Goal: Information Seeking & Learning: Understand process/instructions

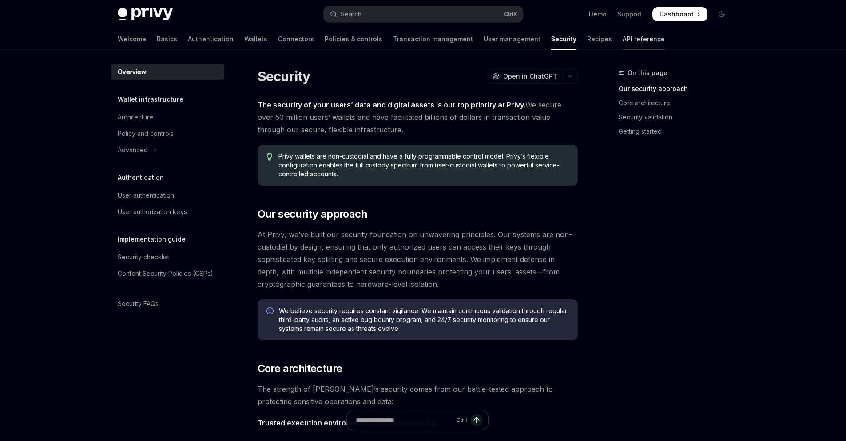
click at [623, 39] on link "API reference" at bounding box center [644, 38] width 42 height 21
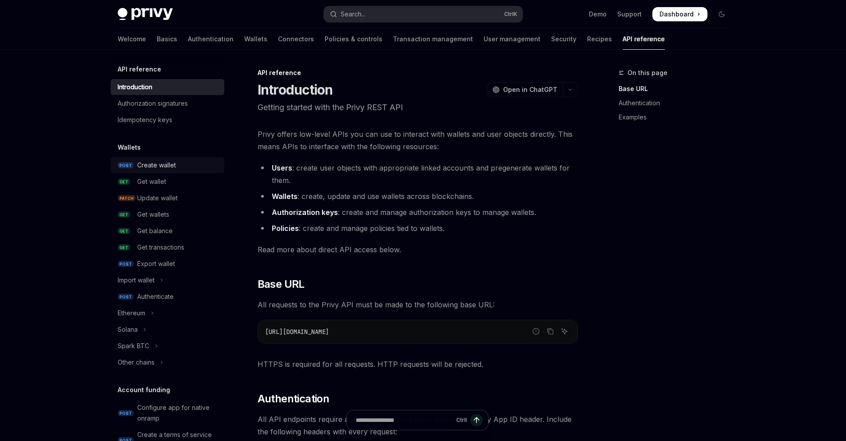
click at [163, 162] on div "Create wallet" at bounding box center [156, 165] width 39 height 11
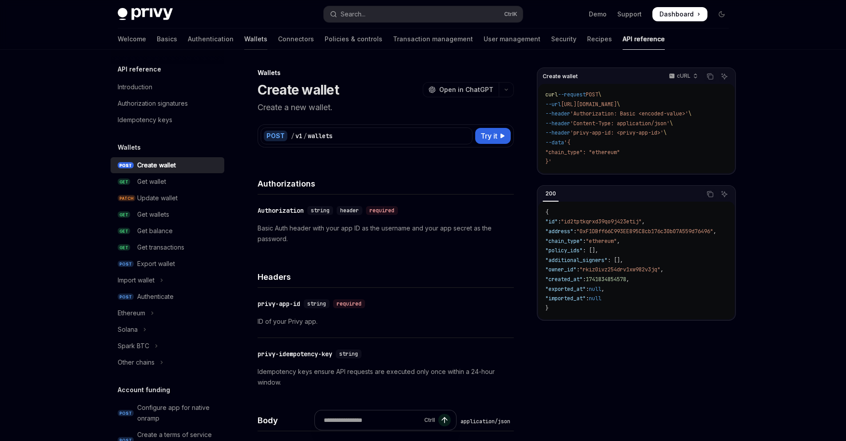
click at [244, 35] on link "Wallets" at bounding box center [255, 38] width 23 height 21
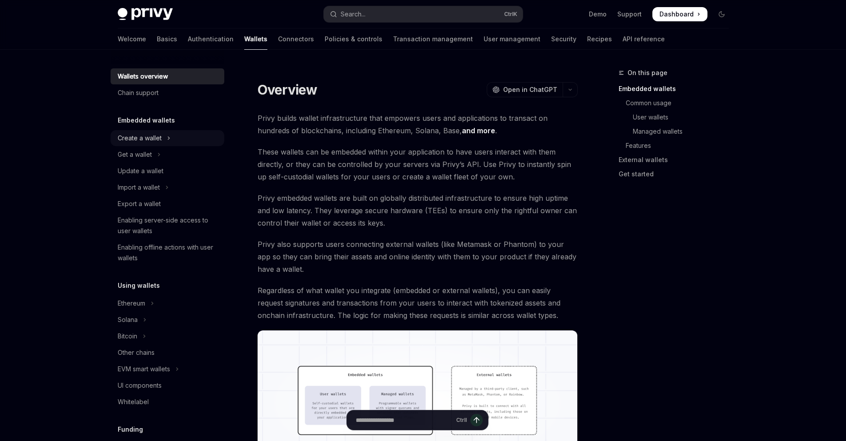
click at [131, 137] on div "Create a wallet" at bounding box center [140, 138] width 44 height 11
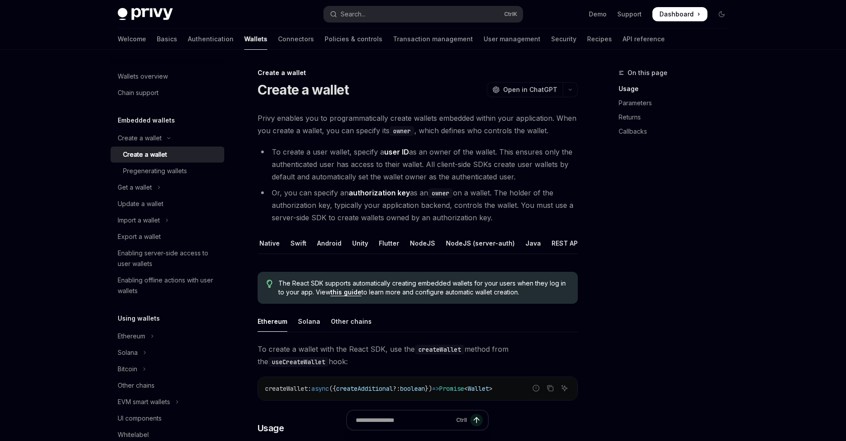
scroll to position [0, 59]
click at [465, 238] on div "NodeJS (server-auth)" at bounding box center [468, 243] width 69 height 21
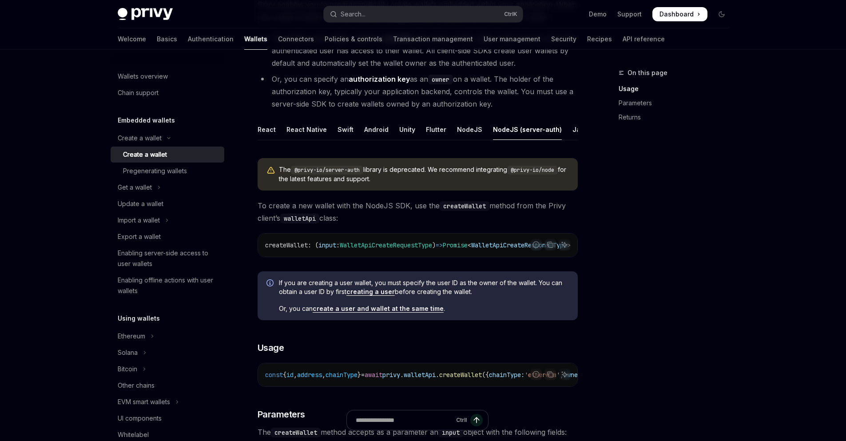
scroll to position [107, 0]
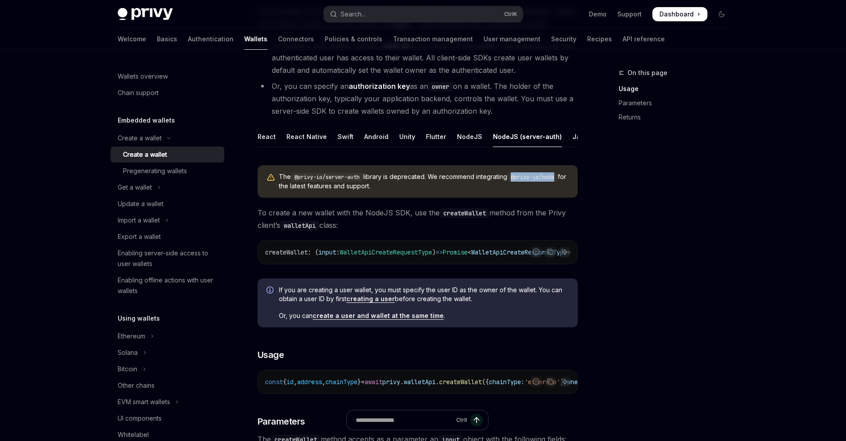
drag, startPoint x: 519, startPoint y: 183, endPoint x: 563, endPoint y: 185, distance: 44.0
click at [558, 182] on code "@privy-io/node" at bounding box center [532, 177] width 51 height 9
copy code "@privy-io/node"
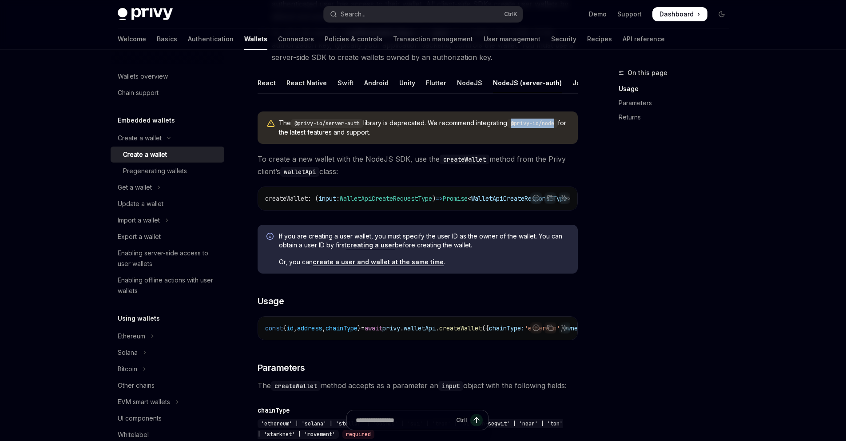
scroll to position [0, 0]
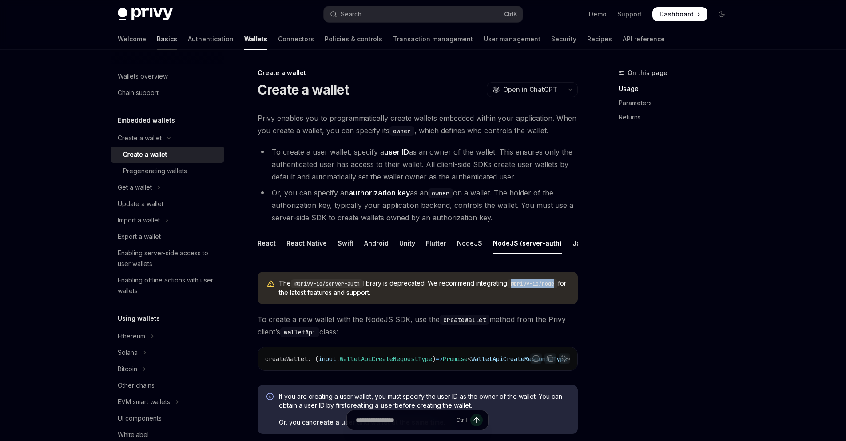
click at [157, 39] on link "Basics" at bounding box center [167, 38] width 20 height 21
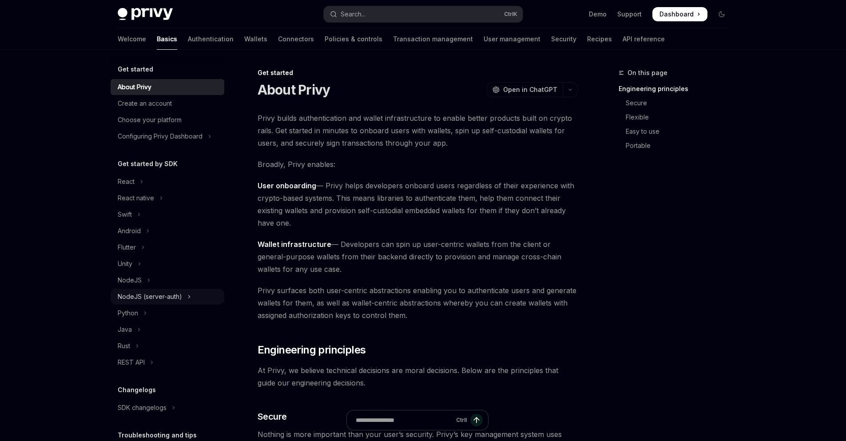
click at [147, 297] on div "NodeJS (server-auth)" at bounding box center [150, 296] width 64 height 11
type textarea "*"
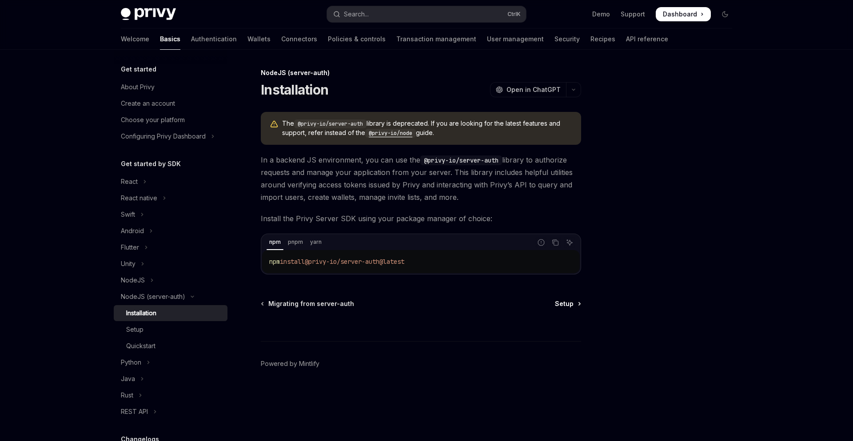
click at [557, 307] on span "Setup" at bounding box center [564, 303] width 19 height 9
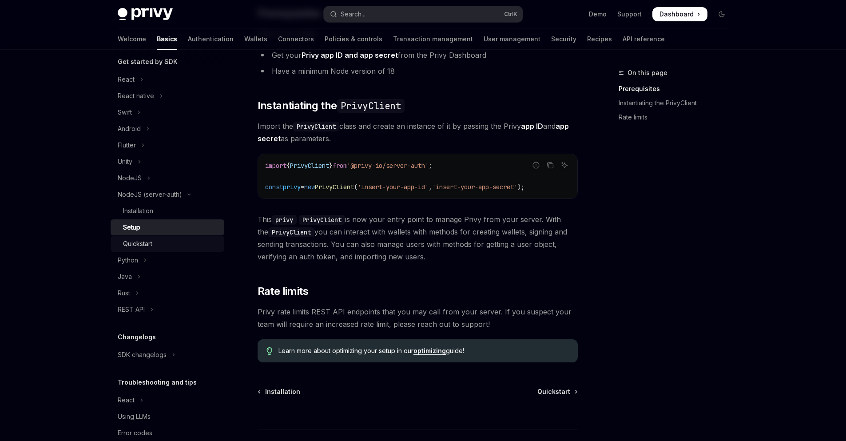
scroll to position [107, 0]
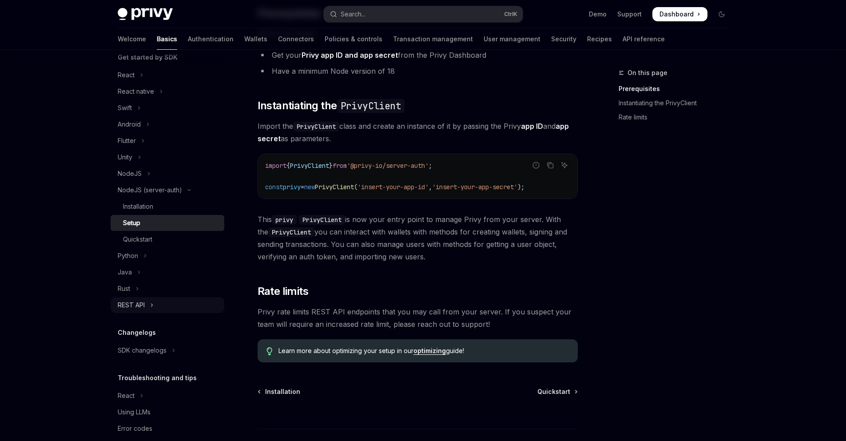
click at [149, 305] on button "REST API" at bounding box center [168, 305] width 114 height 16
type textarea "*"
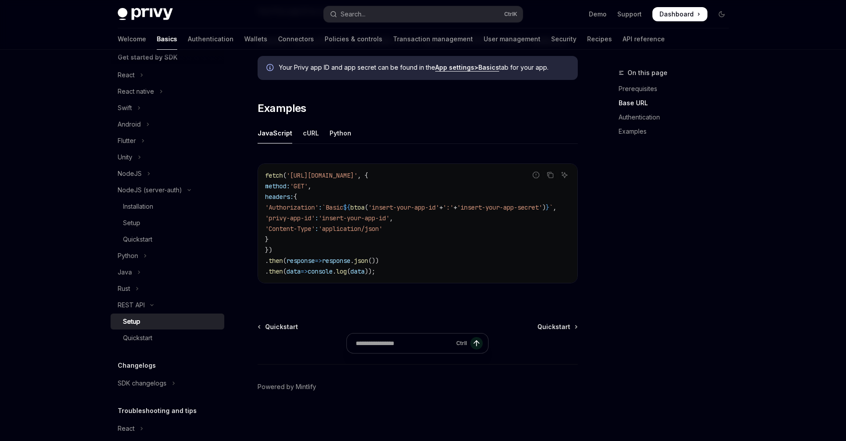
scroll to position [416, 0]
click at [695, 228] on div "On this page Prerequisites Base URL Authentication Examples" at bounding box center [668, 254] width 135 height 373
click at [434, 239] on code "fetch ( 'https://api.privy.io/v1/wallets' , { method: 'GET' , headers: { 'Autho…" at bounding box center [421, 223] width 313 height 107
click at [692, 221] on div "On this page Prerequisites Base URL Authentication Examples" at bounding box center [668, 254] width 135 height 373
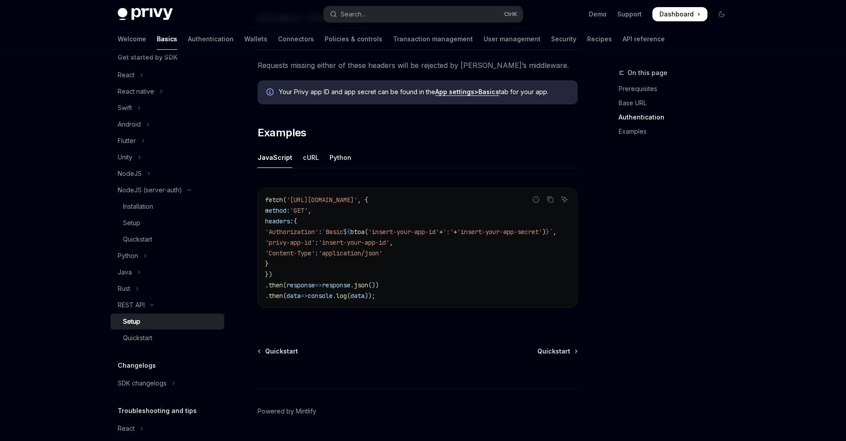
scroll to position [362, 0]
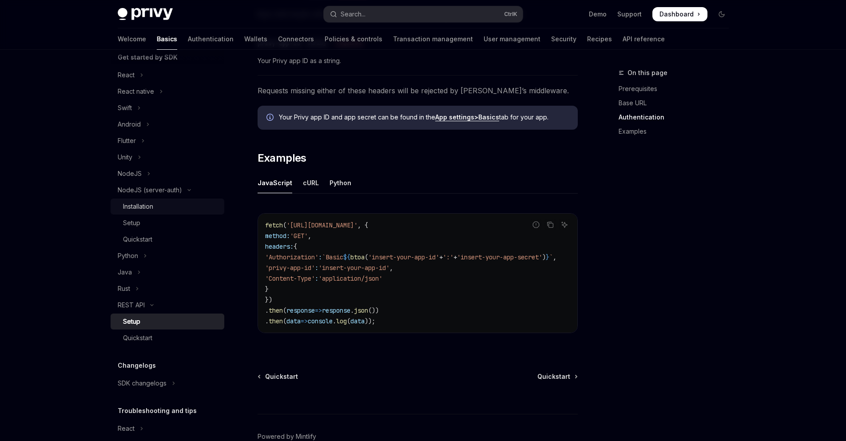
click at [164, 204] on div "Installation" at bounding box center [171, 206] width 96 height 11
click at [135, 220] on div "Setup" at bounding box center [131, 223] width 17 height 11
click at [146, 239] on div "Quickstart" at bounding box center [137, 239] width 29 height 11
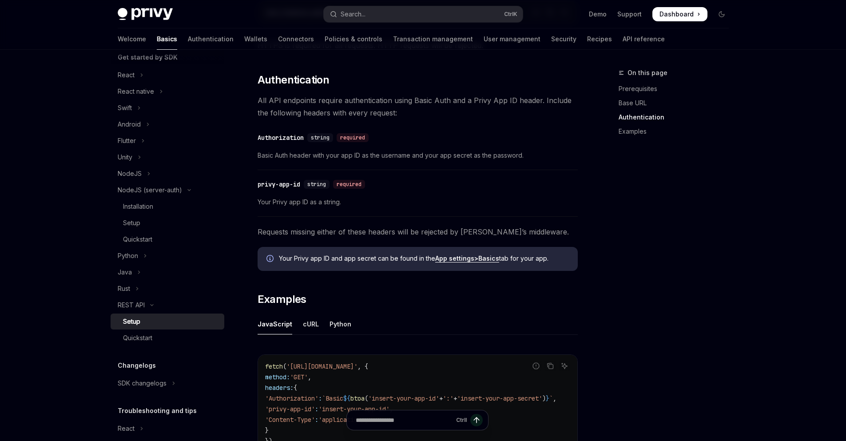
scroll to position [174, 0]
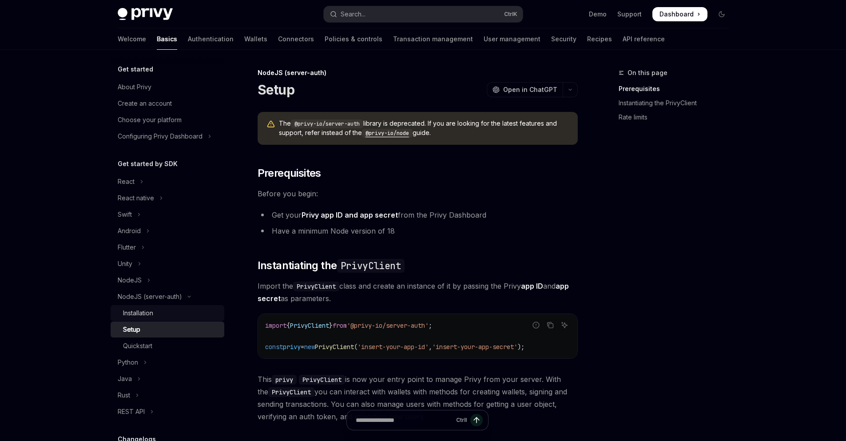
click at [150, 314] on div "Installation" at bounding box center [138, 313] width 30 height 11
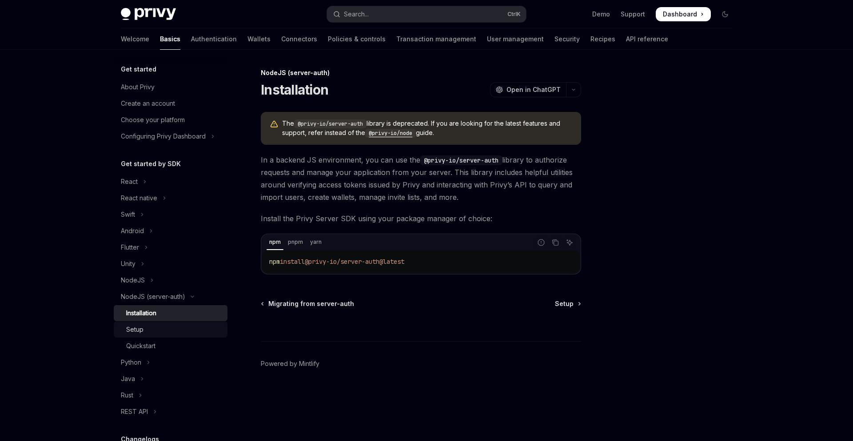
click at [140, 332] on div "Setup" at bounding box center [134, 329] width 17 height 11
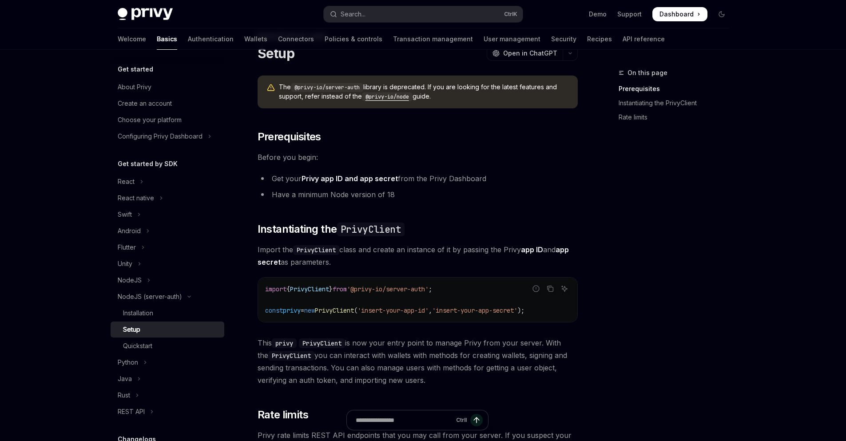
scroll to position [107, 0]
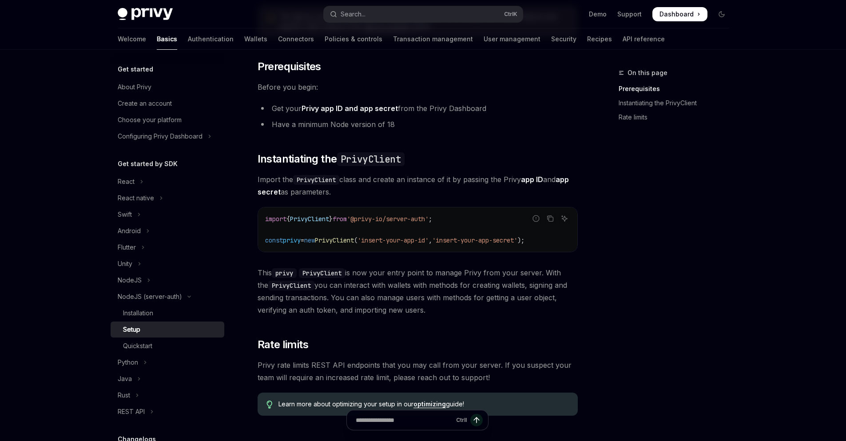
click at [645, 251] on div "On this page Prerequisites Instantiating the PrivyClient Rate limits" at bounding box center [668, 254] width 135 height 373
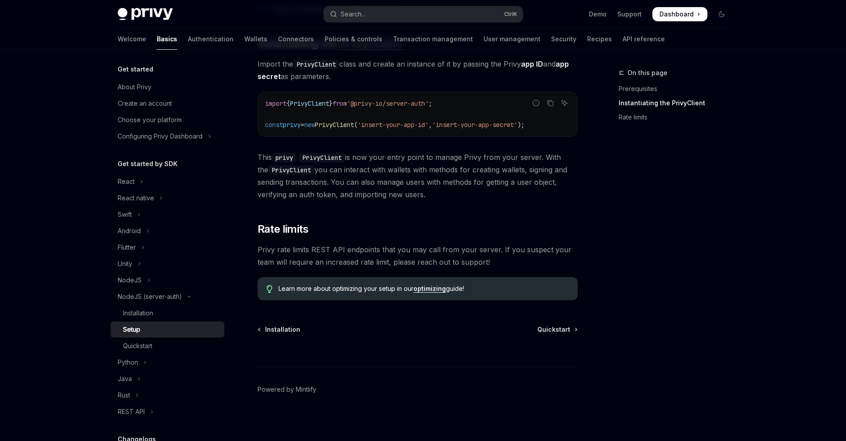
scroll to position [225, 0]
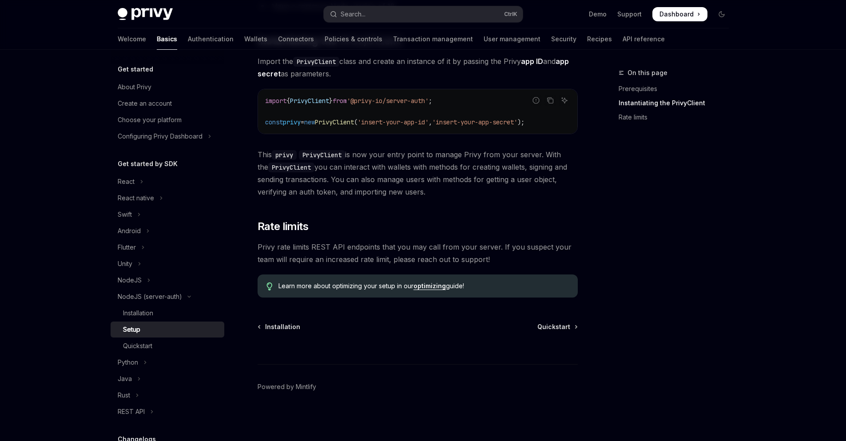
click at [556, 331] on div "Ctrl I" at bounding box center [418, 347] width 320 height 33
click at [559, 326] on span "Quickstart" at bounding box center [553, 326] width 33 height 9
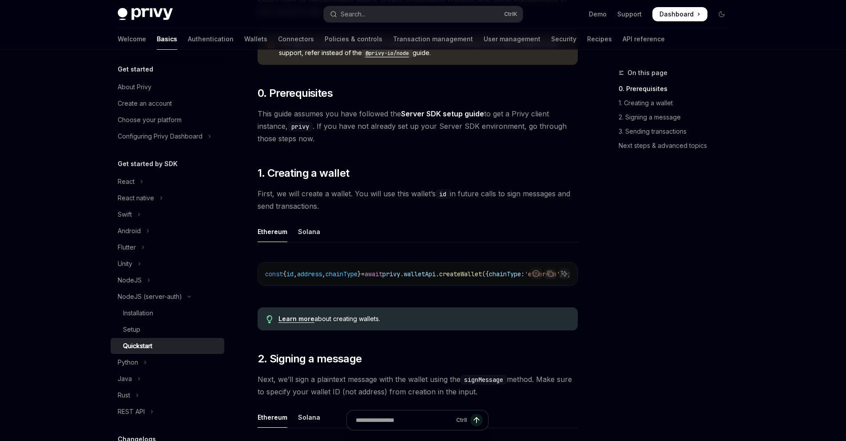
scroll to position [213, 0]
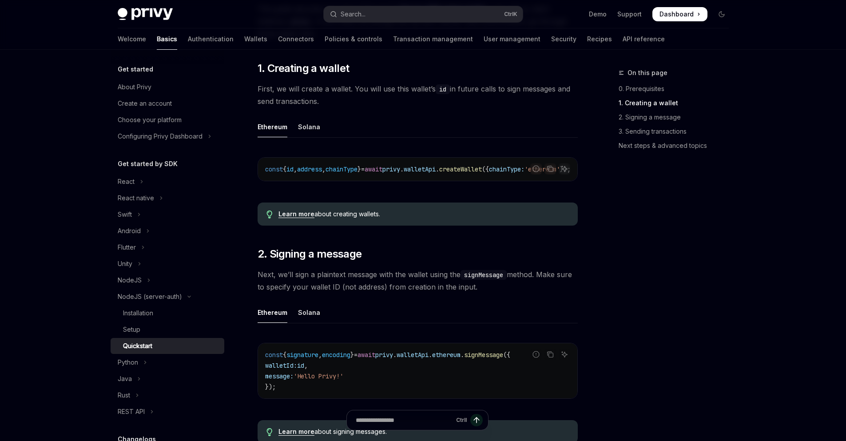
drag, startPoint x: 475, startPoint y: 184, endPoint x: 490, endPoint y: 183, distance: 14.7
click at [490, 181] on div "Report incorrect code Copy Ask AI const { id , address , chainType } = await pr…" at bounding box center [418, 169] width 320 height 24
click at [148, 277] on icon "Toggle NodeJS section" at bounding box center [149, 280] width 4 height 11
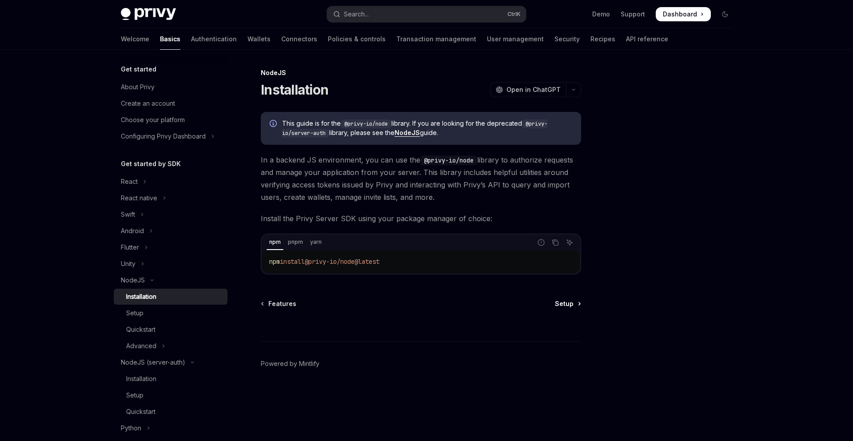
click at [564, 303] on span "Setup" at bounding box center [564, 303] width 19 height 9
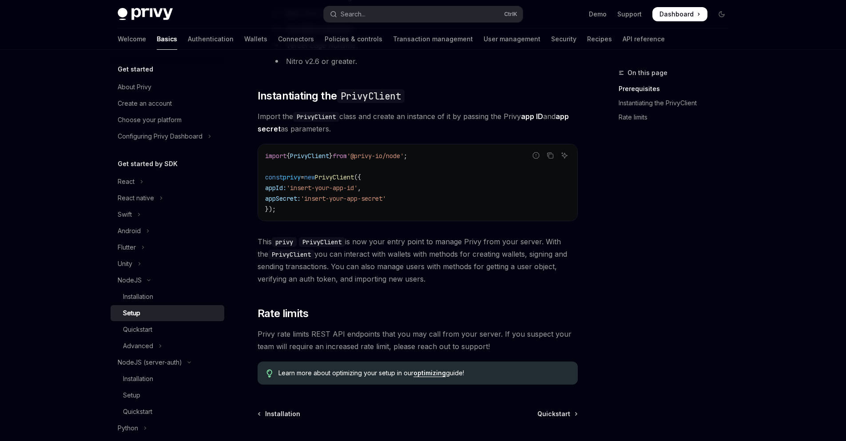
scroll to position [266, 0]
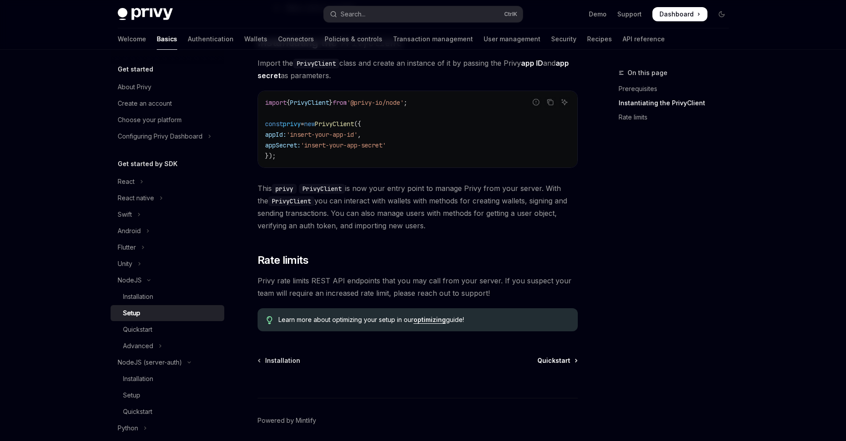
click at [564, 358] on span "Quickstart" at bounding box center [553, 360] width 33 height 9
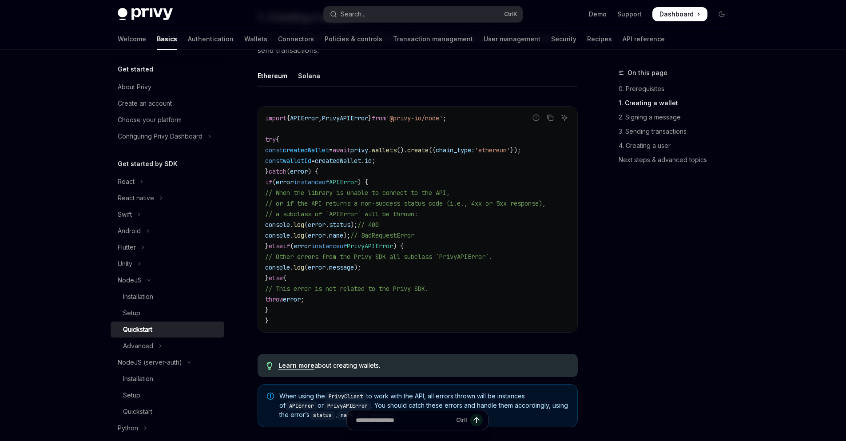
scroll to position [266, 0]
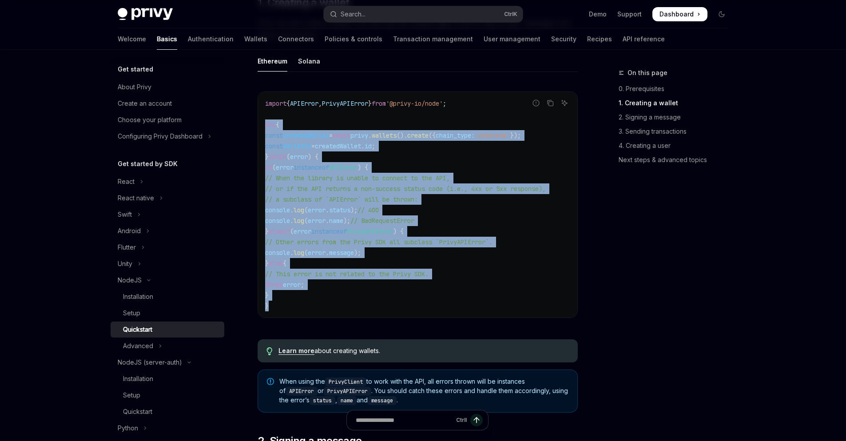
drag, startPoint x: 264, startPoint y: 123, endPoint x: 329, endPoint y: 311, distance: 198.2
click at [329, 311] on div "import { APIError , PrivyAPIError } from '@privy-io/node' ; try { const created…" at bounding box center [417, 205] width 319 height 226
copy code "try { const createdWallet = await privy . wallets (). create ({ chain_type: 'et…"
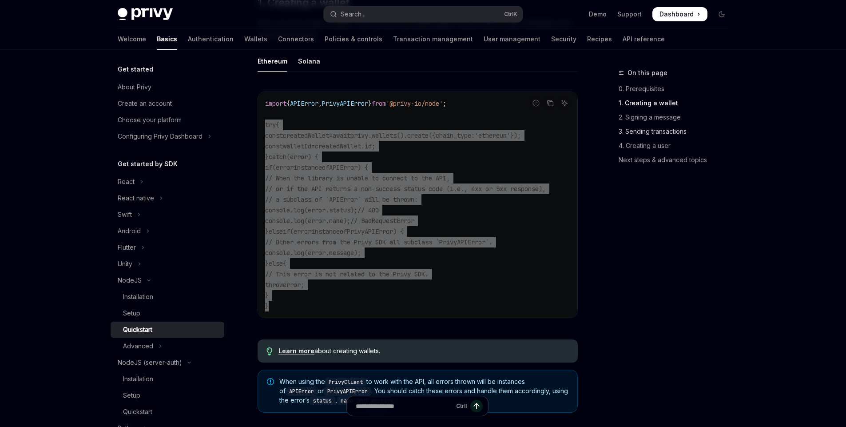
type textarea "*"
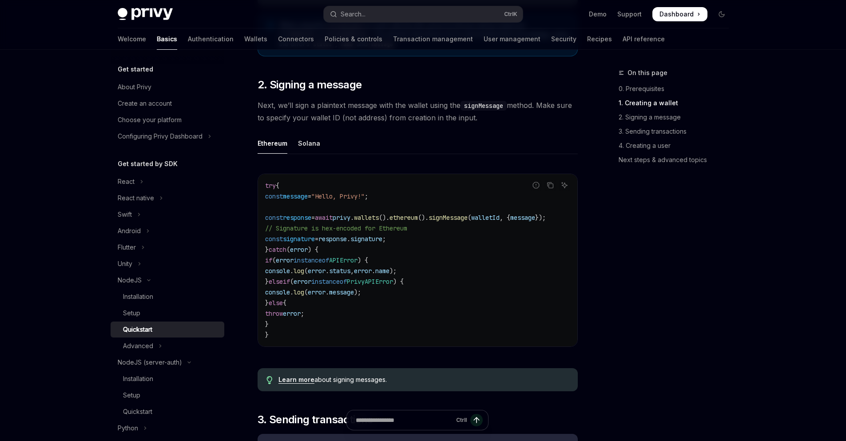
scroll to position [625, 0]
